Goal: Check status

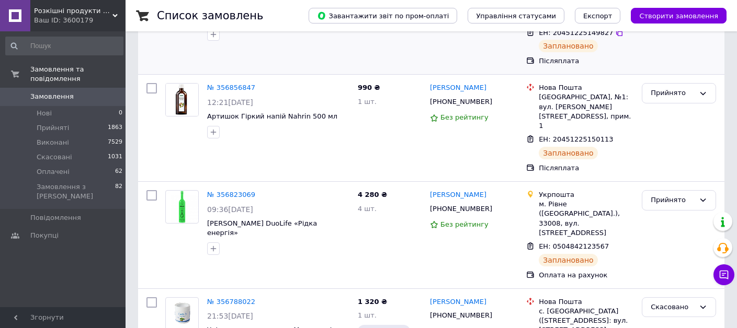
scroll to position [146, 0]
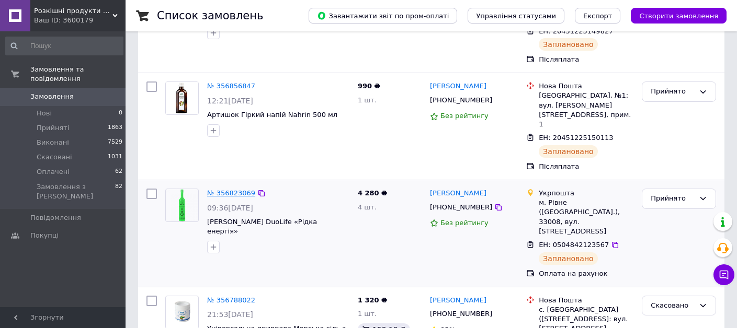
click at [224, 189] on link "№ 356823069" at bounding box center [231, 193] width 48 height 8
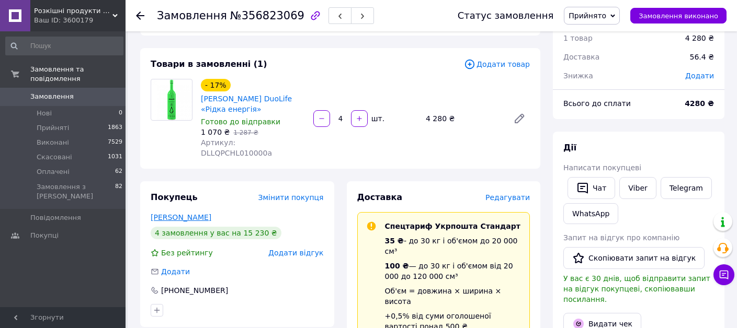
click at [194, 213] on link "[PERSON_NAME]" at bounding box center [181, 217] width 61 height 8
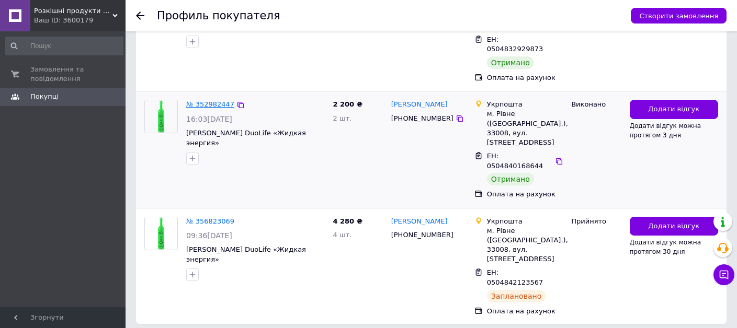
click at [221, 100] on link "№ 352982447" at bounding box center [210, 104] width 48 height 8
